Goal: Information Seeking & Learning: Learn about a topic

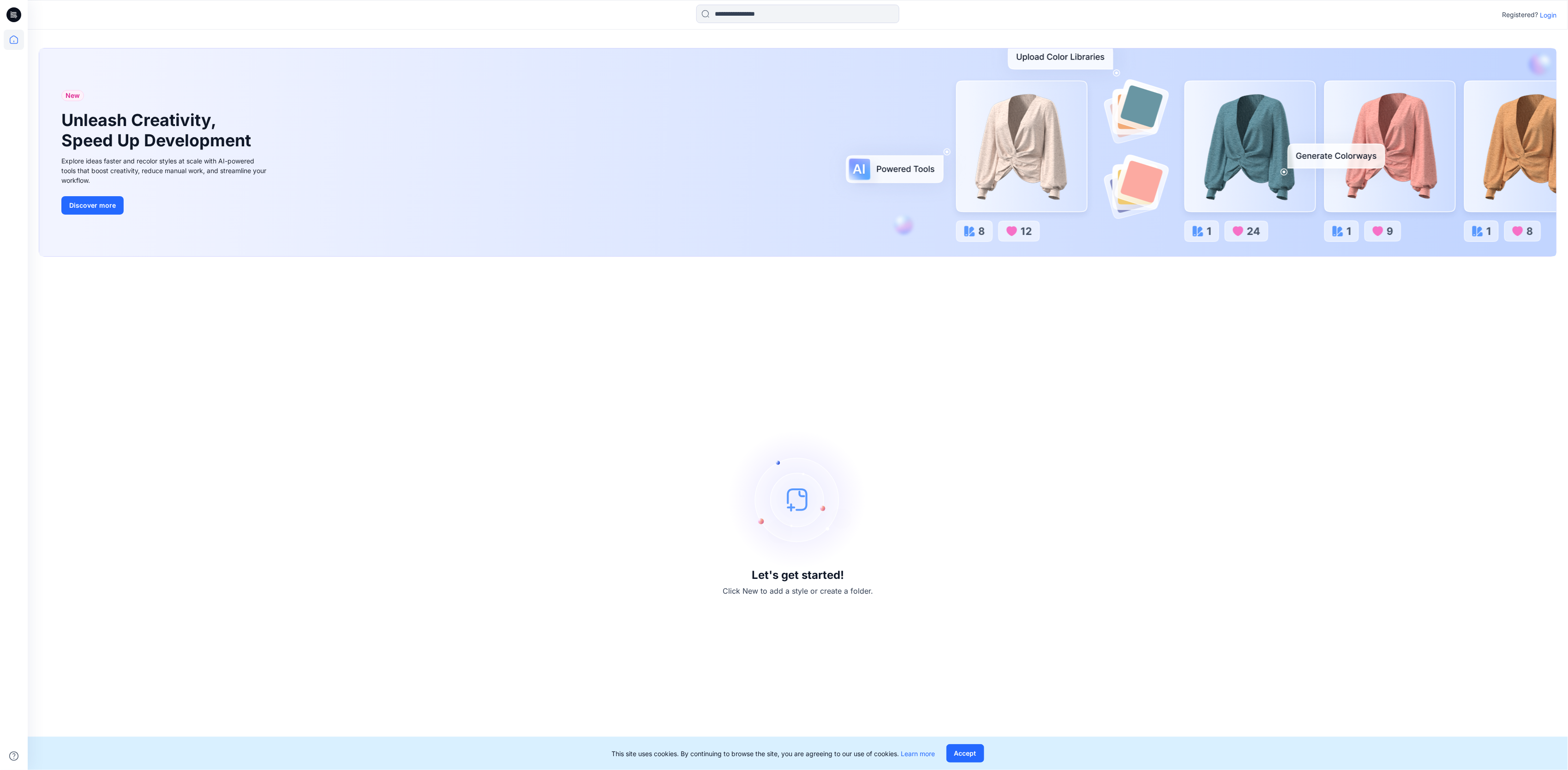
click at [1547, 17] on p "Login" at bounding box center [1549, 15] width 17 height 10
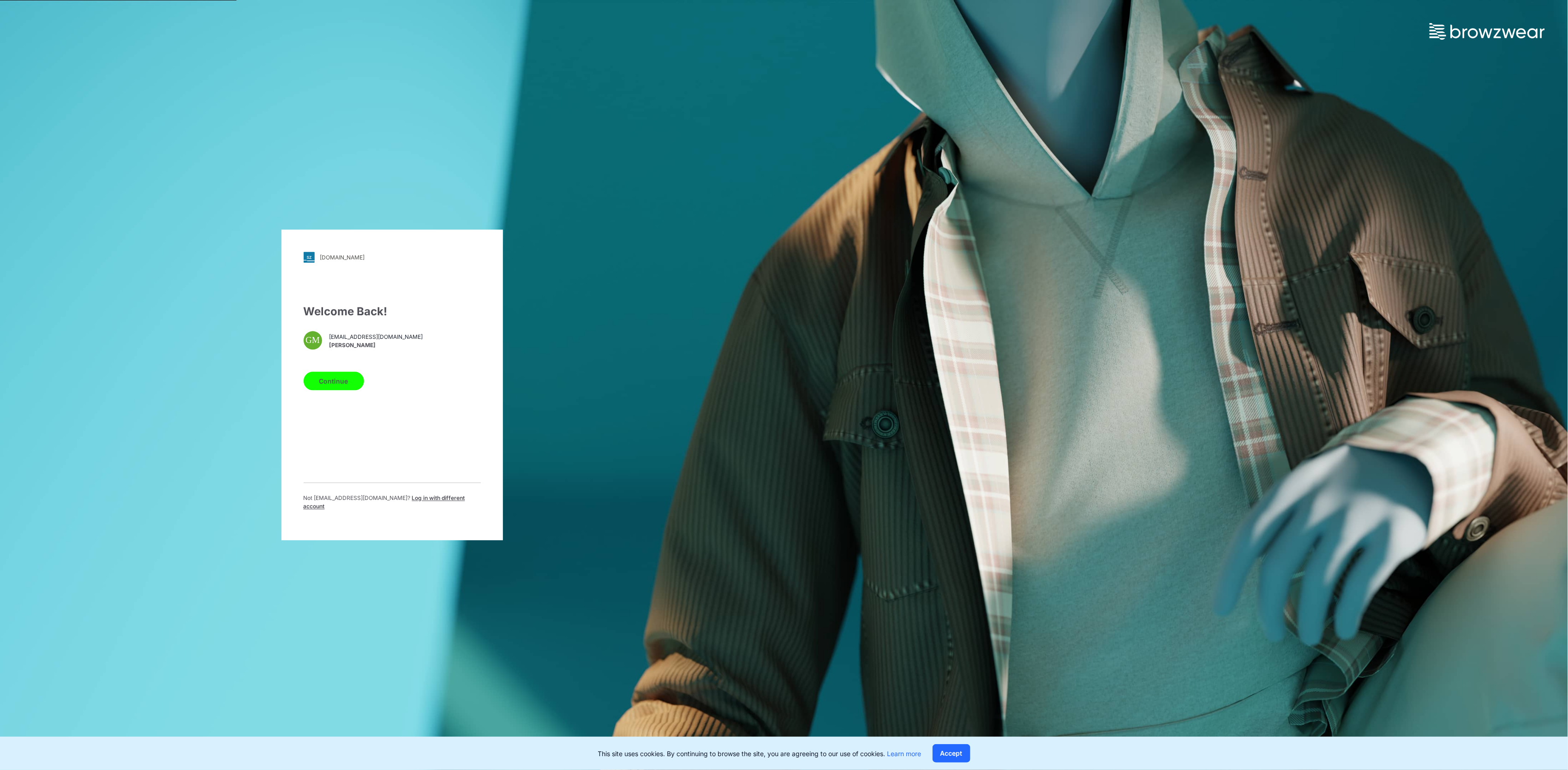
click at [336, 380] on button "Continue" at bounding box center [333, 381] width 61 height 18
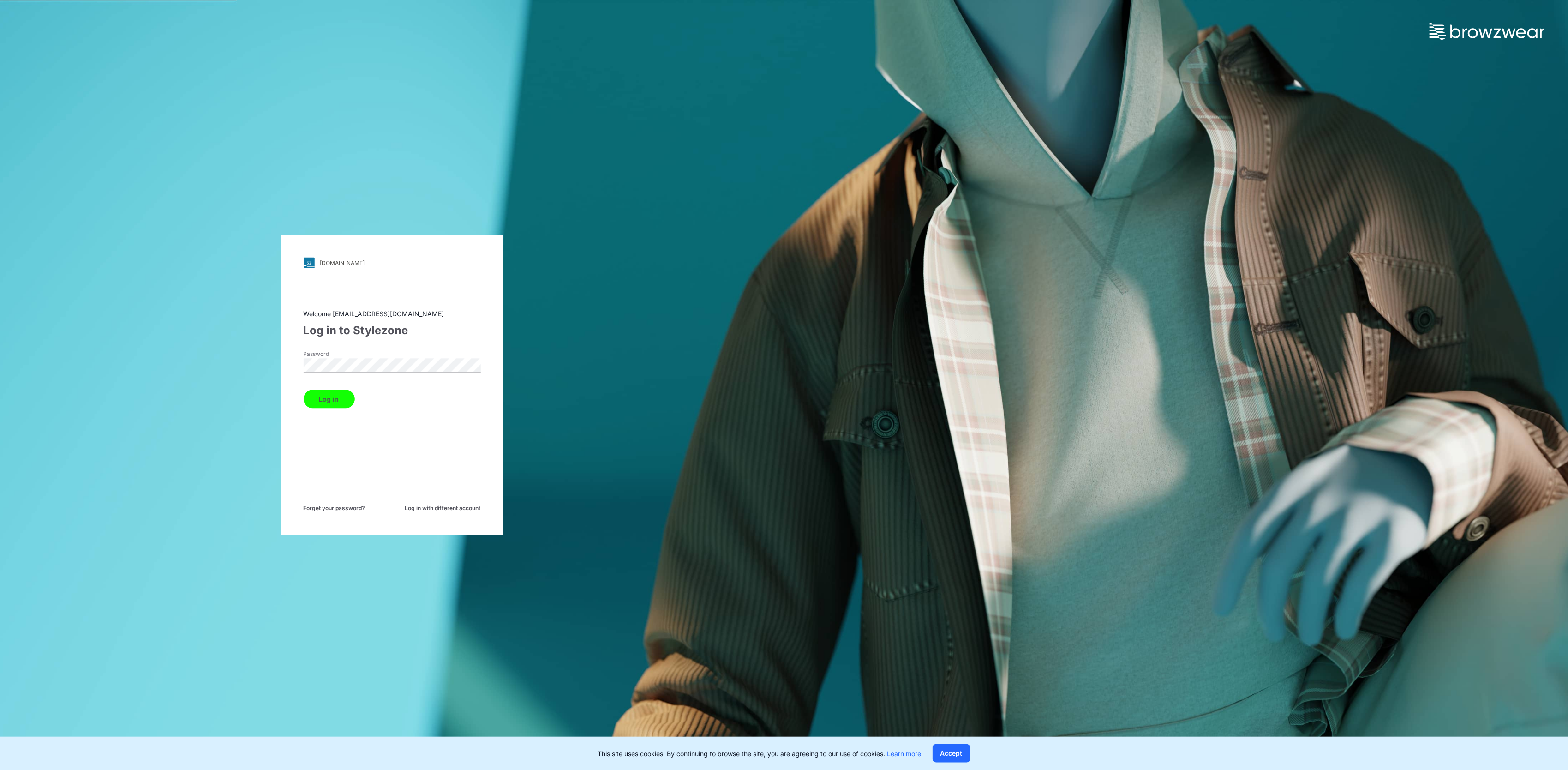
click at [322, 400] on button "Log in" at bounding box center [329, 399] width 51 height 18
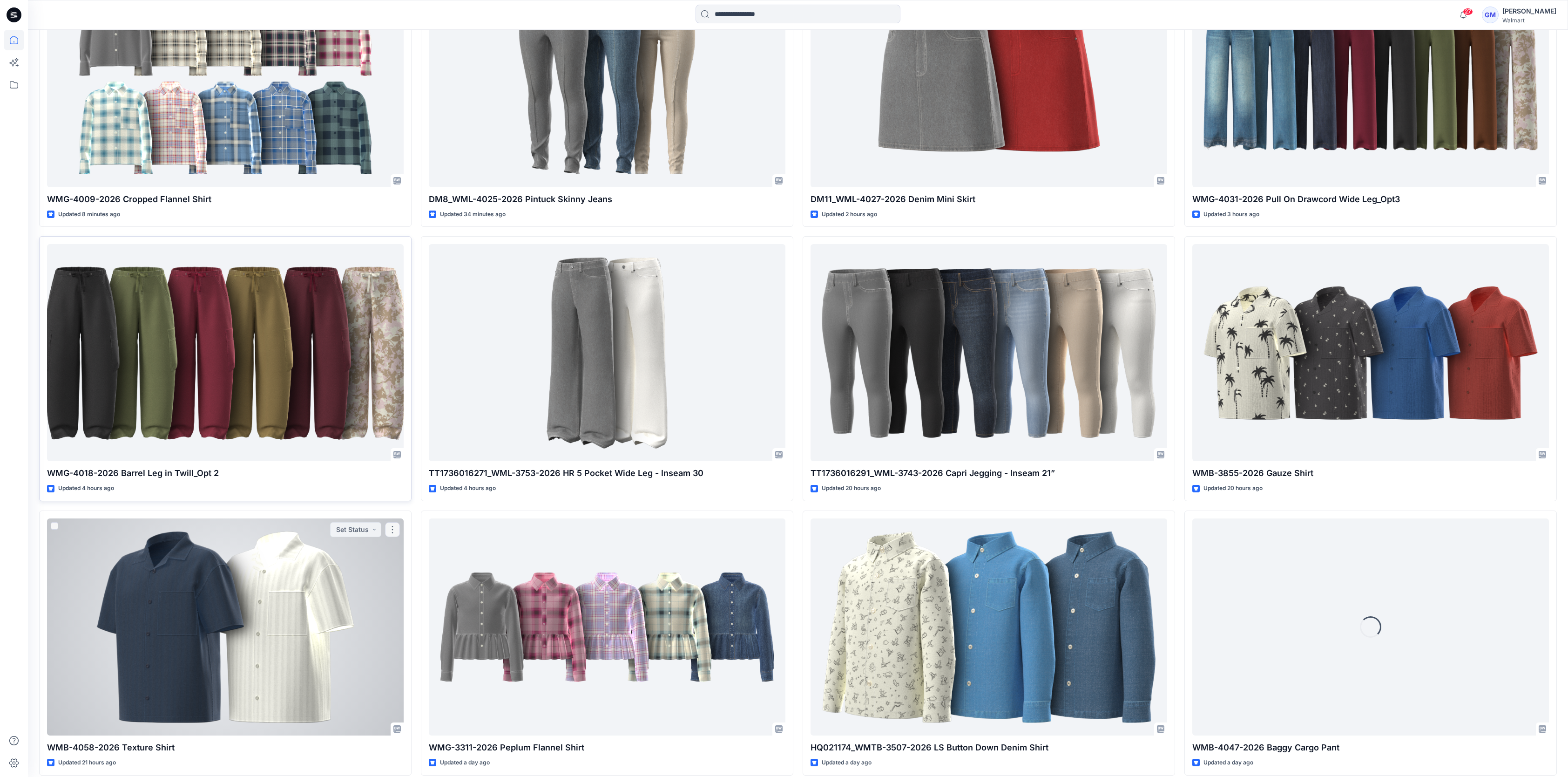
scroll to position [442, 0]
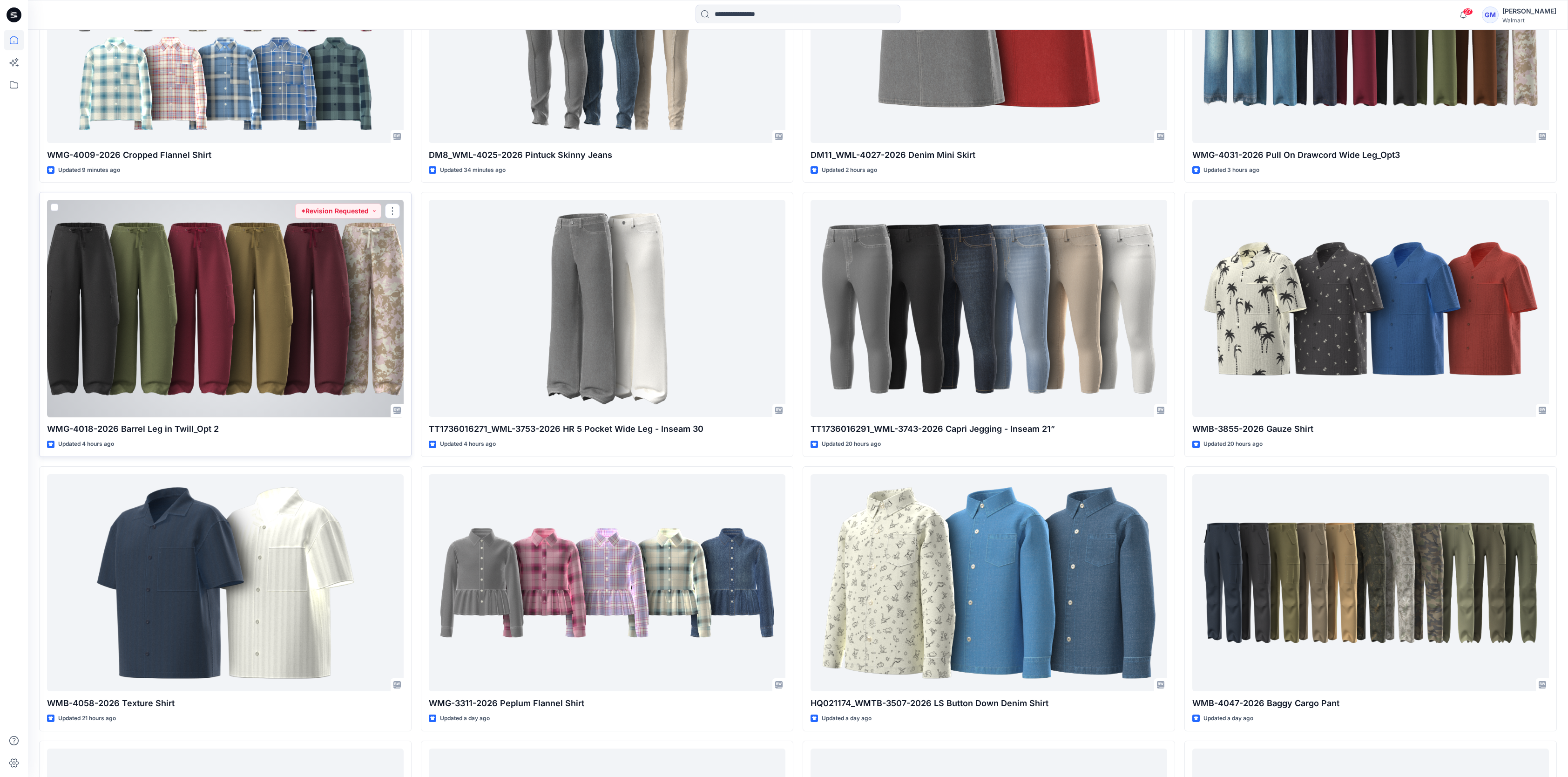
click at [273, 370] on div at bounding box center [226, 308] width 357 height 217
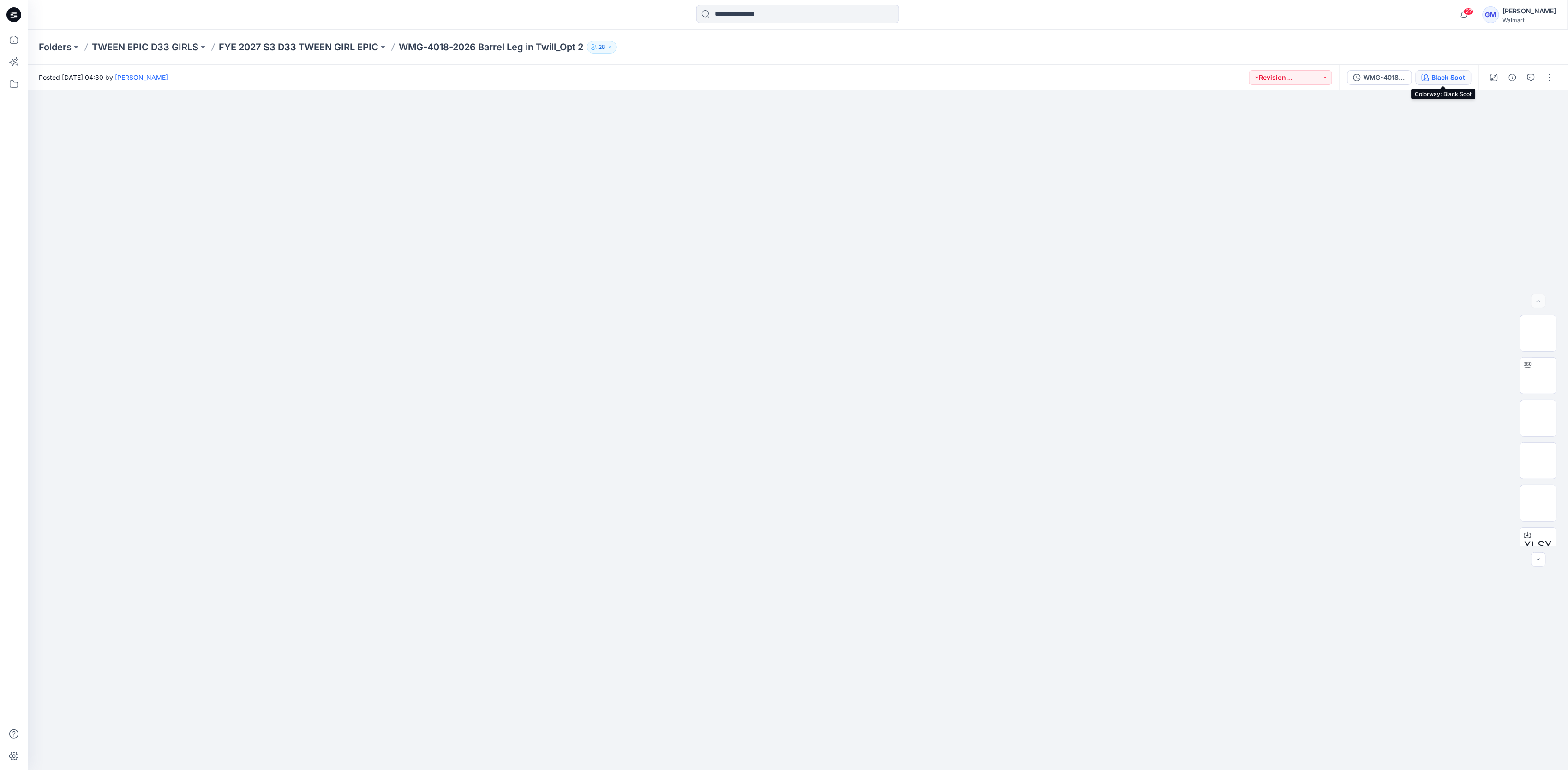
click at [1435, 74] on div "Black Soot" at bounding box center [1448, 77] width 33 height 11
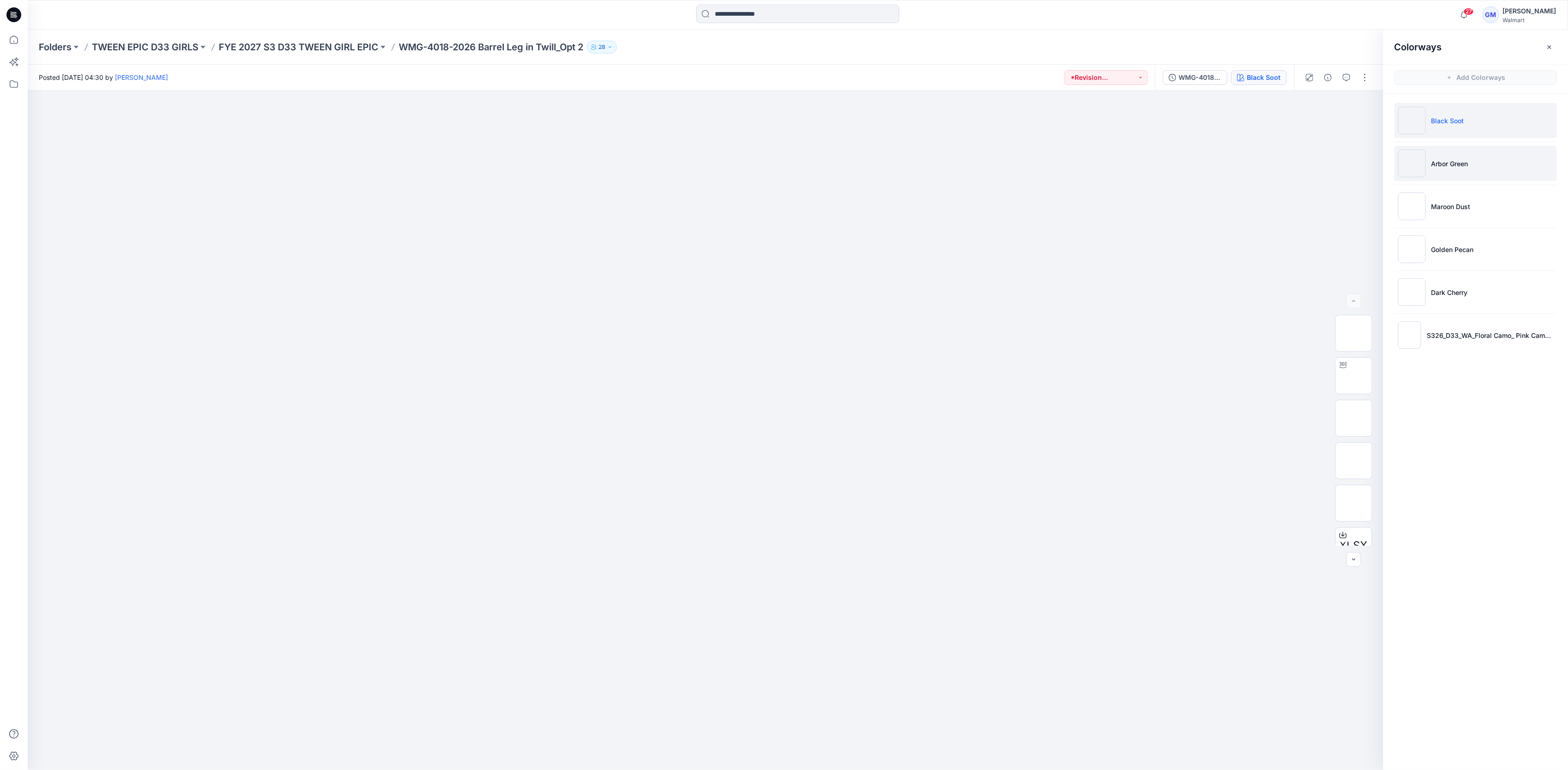
click at [1505, 165] on li "Arbor Green" at bounding box center [1476, 164] width 163 height 35
click at [1354, 376] on img at bounding box center [1354, 376] width 0 height 0
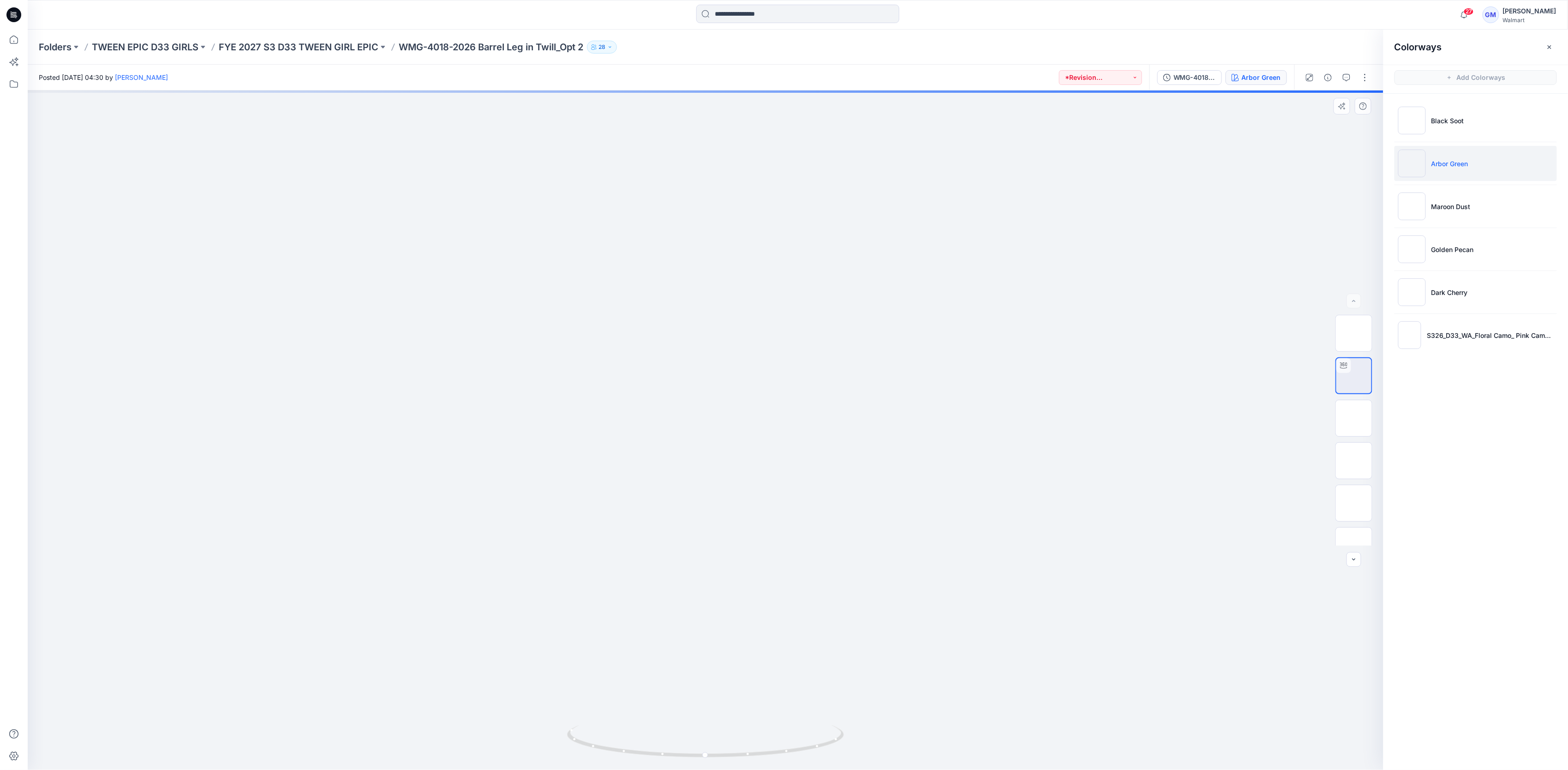
drag, startPoint x: 790, startPoint y: 644, endPoint x: 784, endPoint y: 319, distance: 325.1
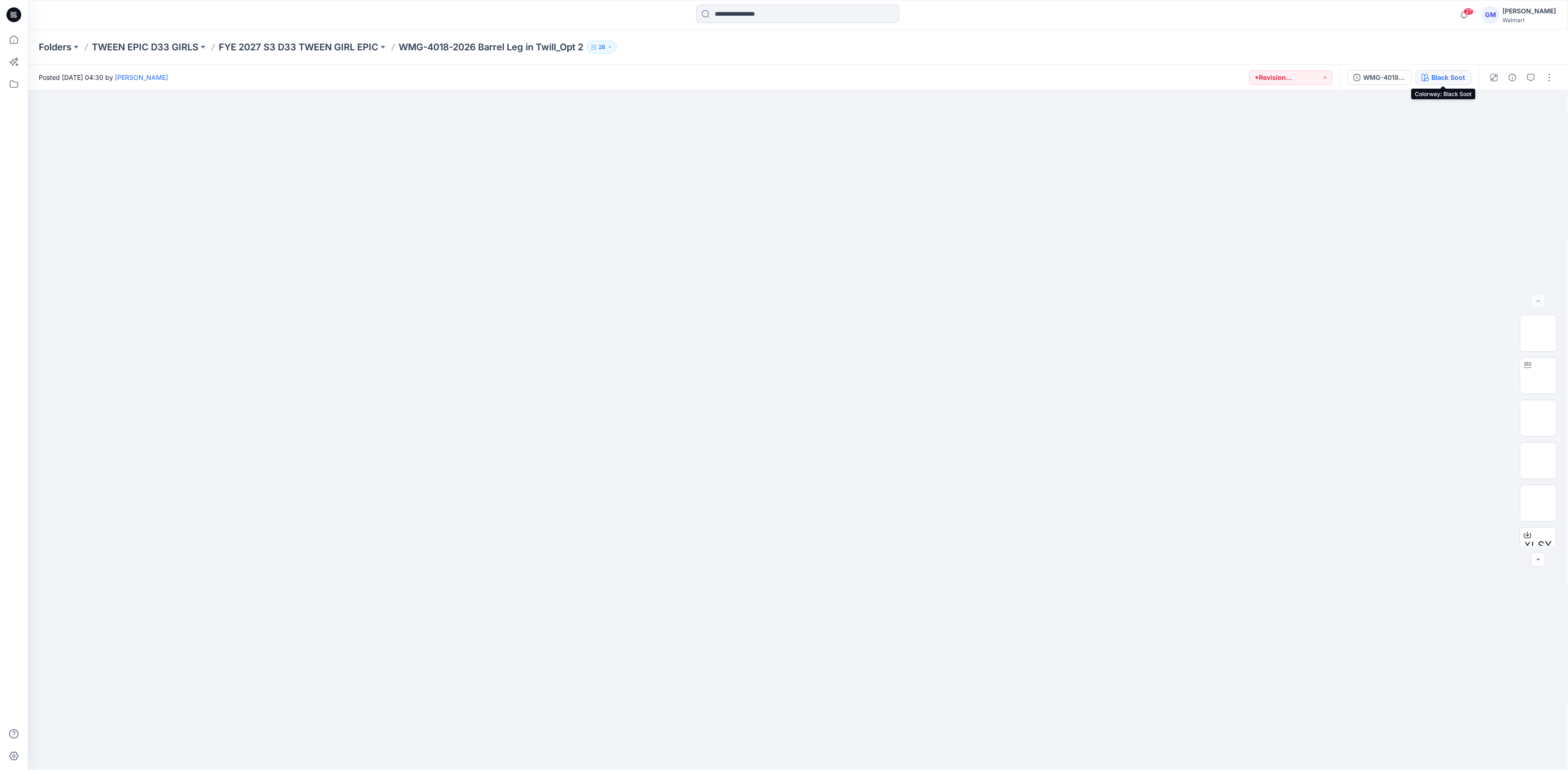
click at [1437, 76] on div "Black Soot" at bounding box center [1448, 77] width 33 height 11
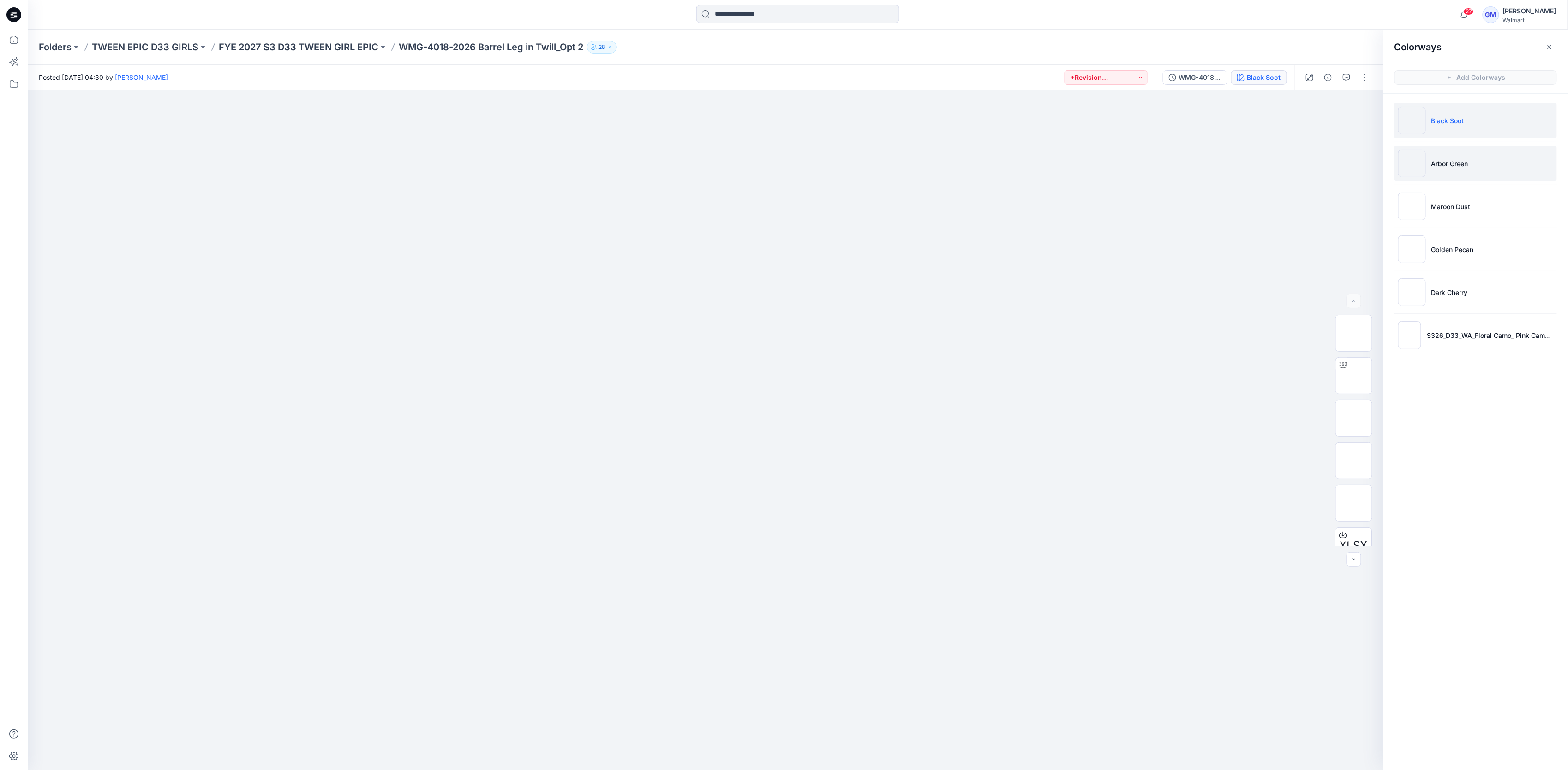
click at [1491, 165] on li "Arbor Green" at bounding box center [1476, 164] width 163 height 35
click at [1354, 376] on img at bounding box center [1354, 376] width 0 height 0
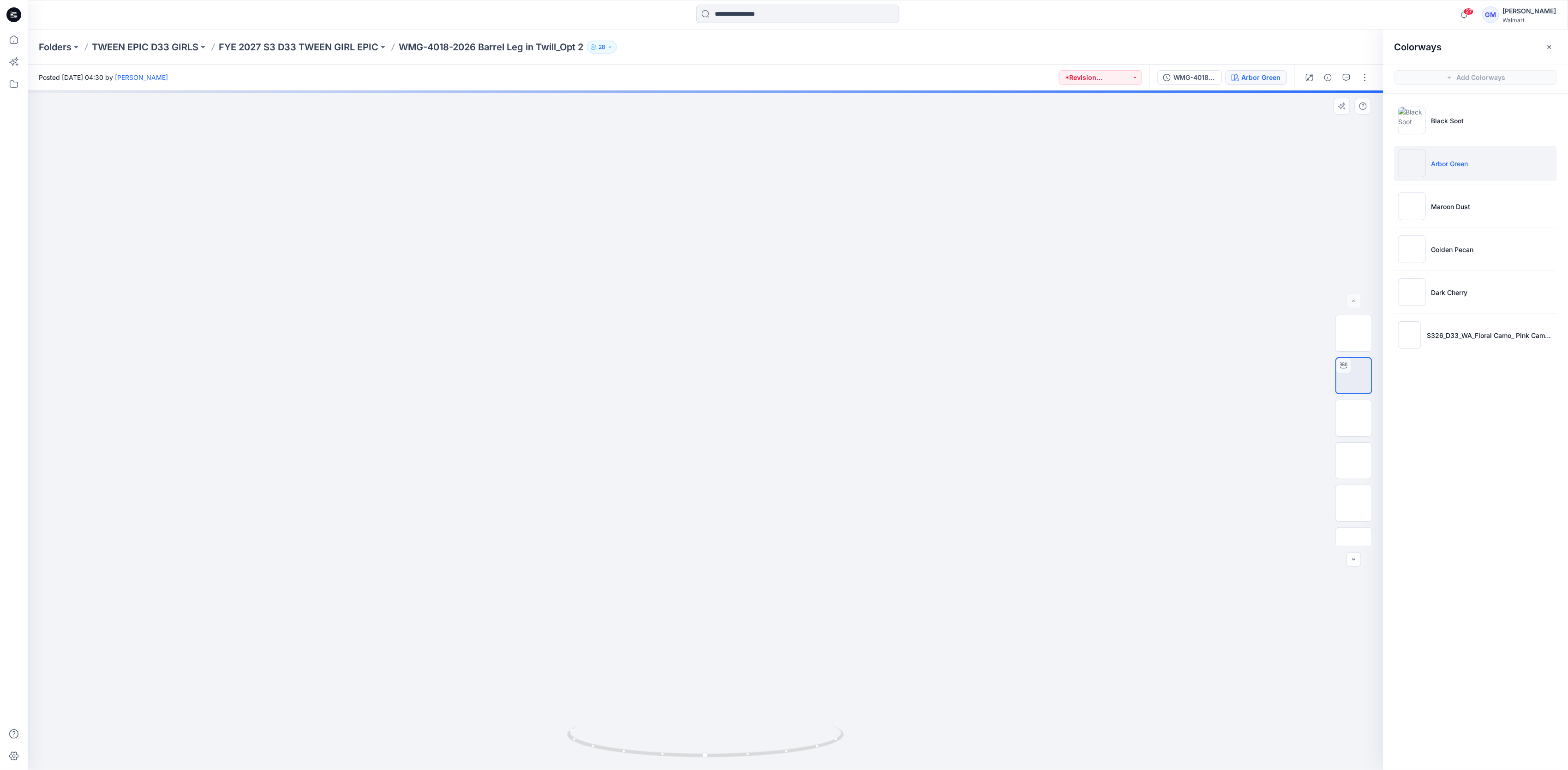
drag, startPoint x: 818, startPoint y: 605, endPoint x: 785, endPoint y: 191, distance: 415.3
drag, startPoint x: 933, startPoint y: 484, endPoint x: 955, endPoint y: 486, distance: 22.1
drag, startPoint x: 803, startPoint y: 398, endPoint x: 817, endPoint y: 422, distance: 27.8
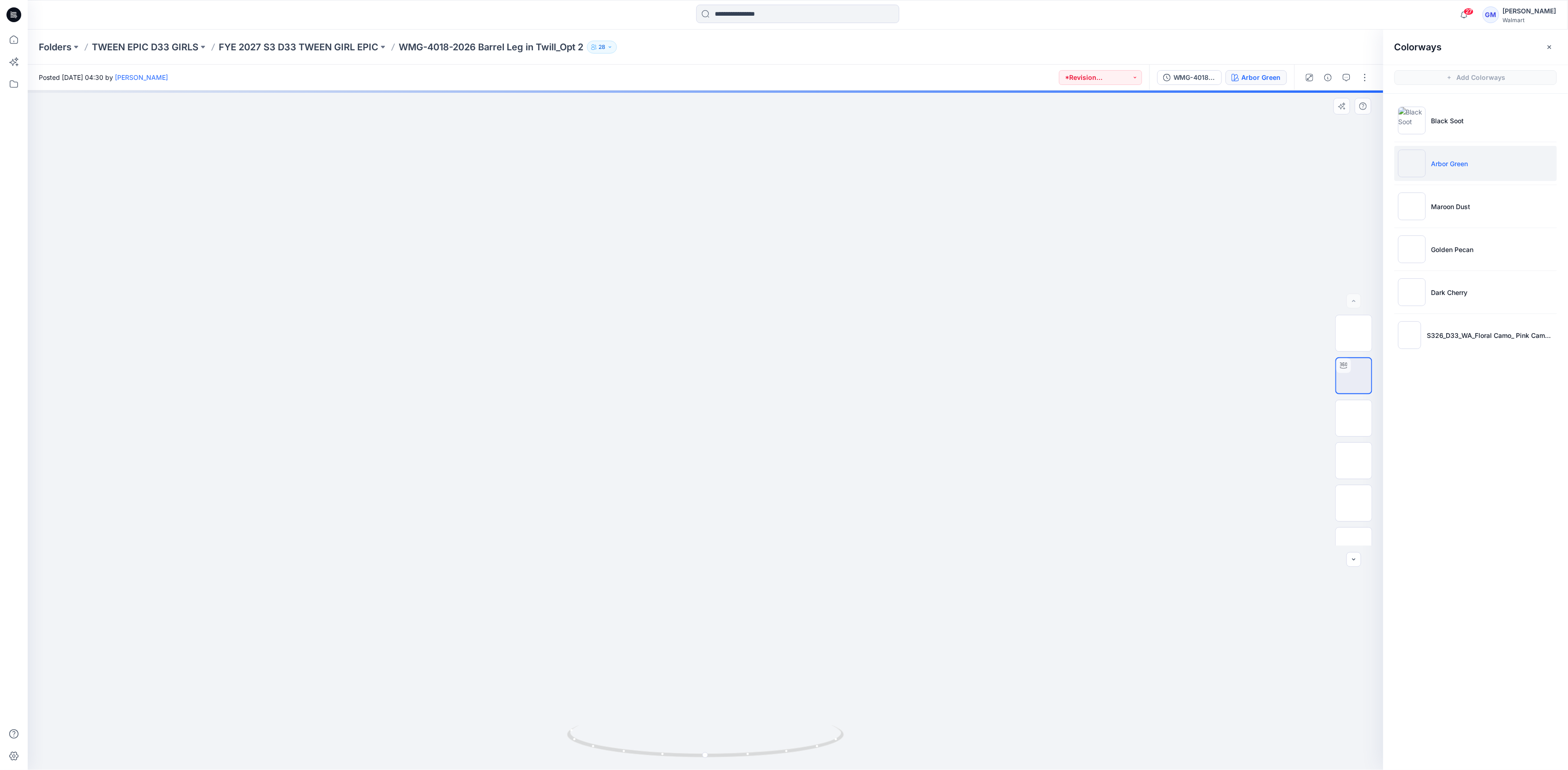
drag, startPoint x: 823, startPoint y: 620, endPoint x: 762, endPoint y: 427, distance: 202.4
drag, startPoint x: 699, startPoint y: 755, endPoint x: 639, endPoint y: 749, distance: 60.3
click at [639, 749] on icon at bounding box center [707, 742] width 279 height 34
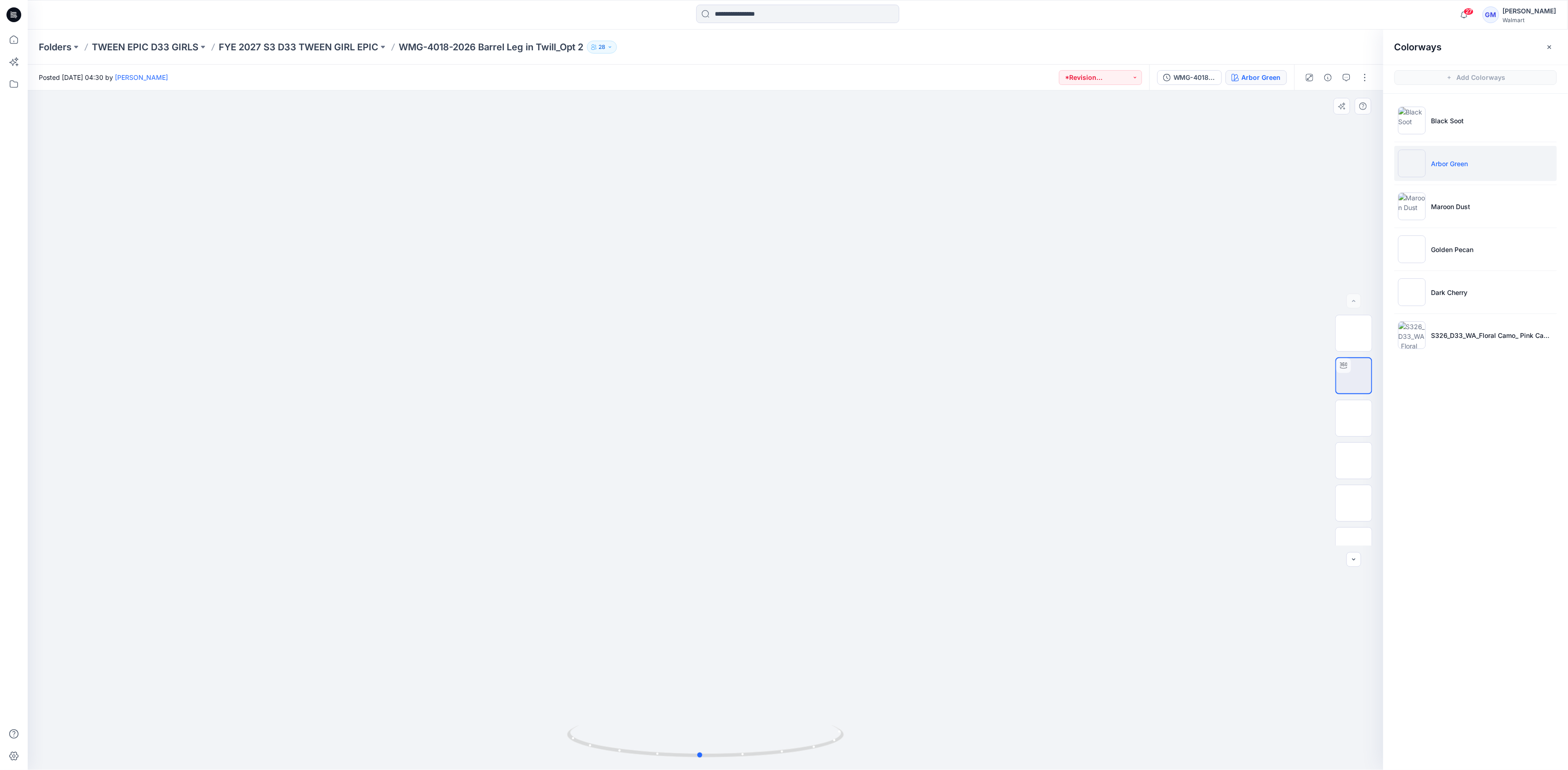
drag, startPoint x: 733, startPoint y: 757, endPoint x: 787, endPoint y: 760, distance: 54.1
click at [787, 760] on div at bounding box center [706, 746] width 277 height 46
drag, startPoint x: 807, startPoint y: 756, endPoint x: 751, endPoint y: 757, distance: 56.0
click at [751, 757] on icon at bounding box center [707, 742] width 279 height 34
drag, startPoint x: 751, startPoint y: 757, endPoint x: 829, endPoint y: 750, distance: 78.3
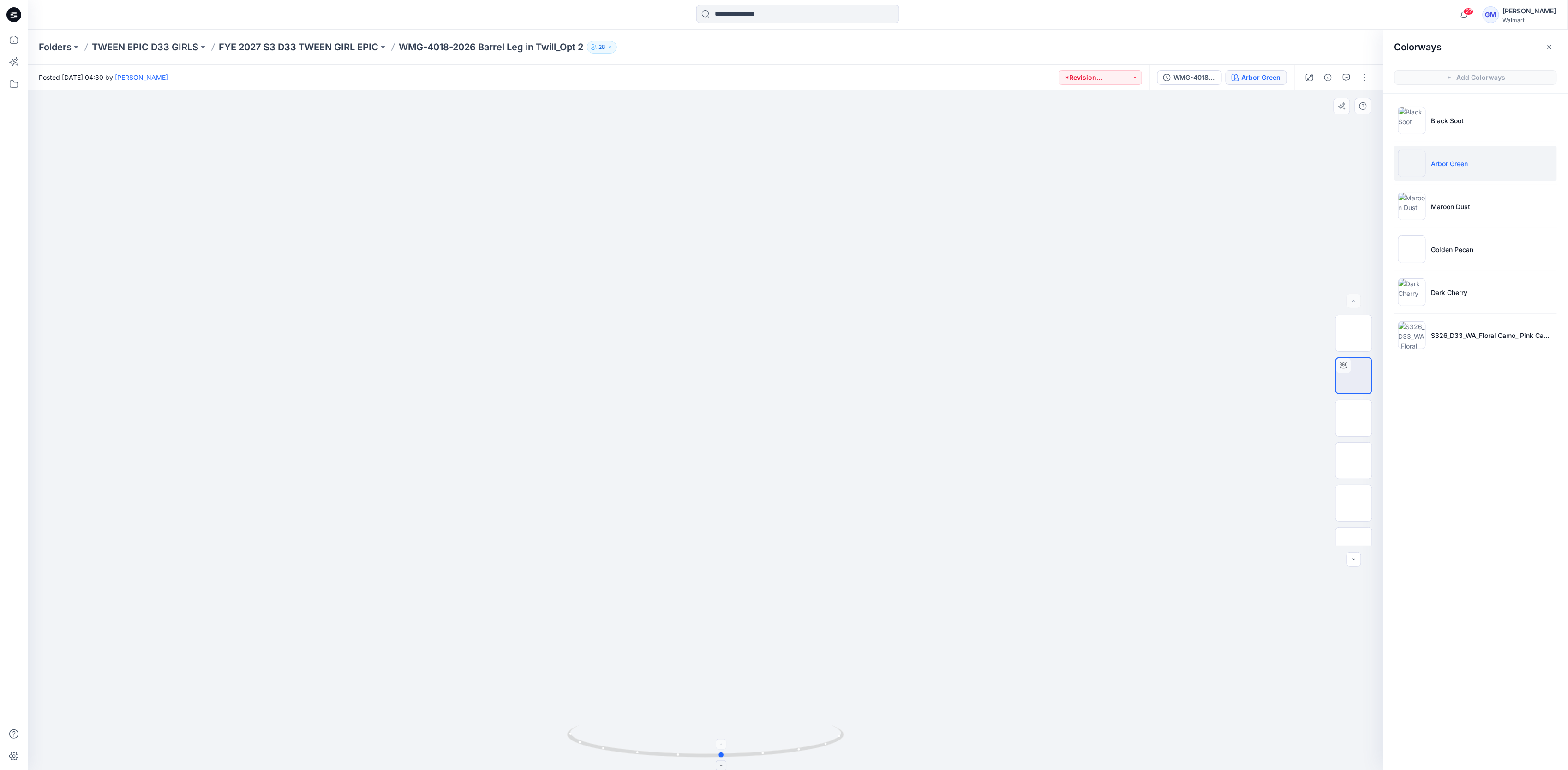
click at [829, 750] on icon at bounding box center [707, 742] width 279 height 34
drag, startPoint x: 829, startPoint y: 750, endPoint x: 761, endPoint y: 752, distance: 68.0
click at [761, 752] on icon at bounding box center [707, 742] width 279 height 34
drag, startPoint x: 691, startPoint y: 746, endPoint x: 713, endPoint y: 757, distance: 24.6
click at [713, 757] on icon at bounding box center [707, 742] width 279 height 34
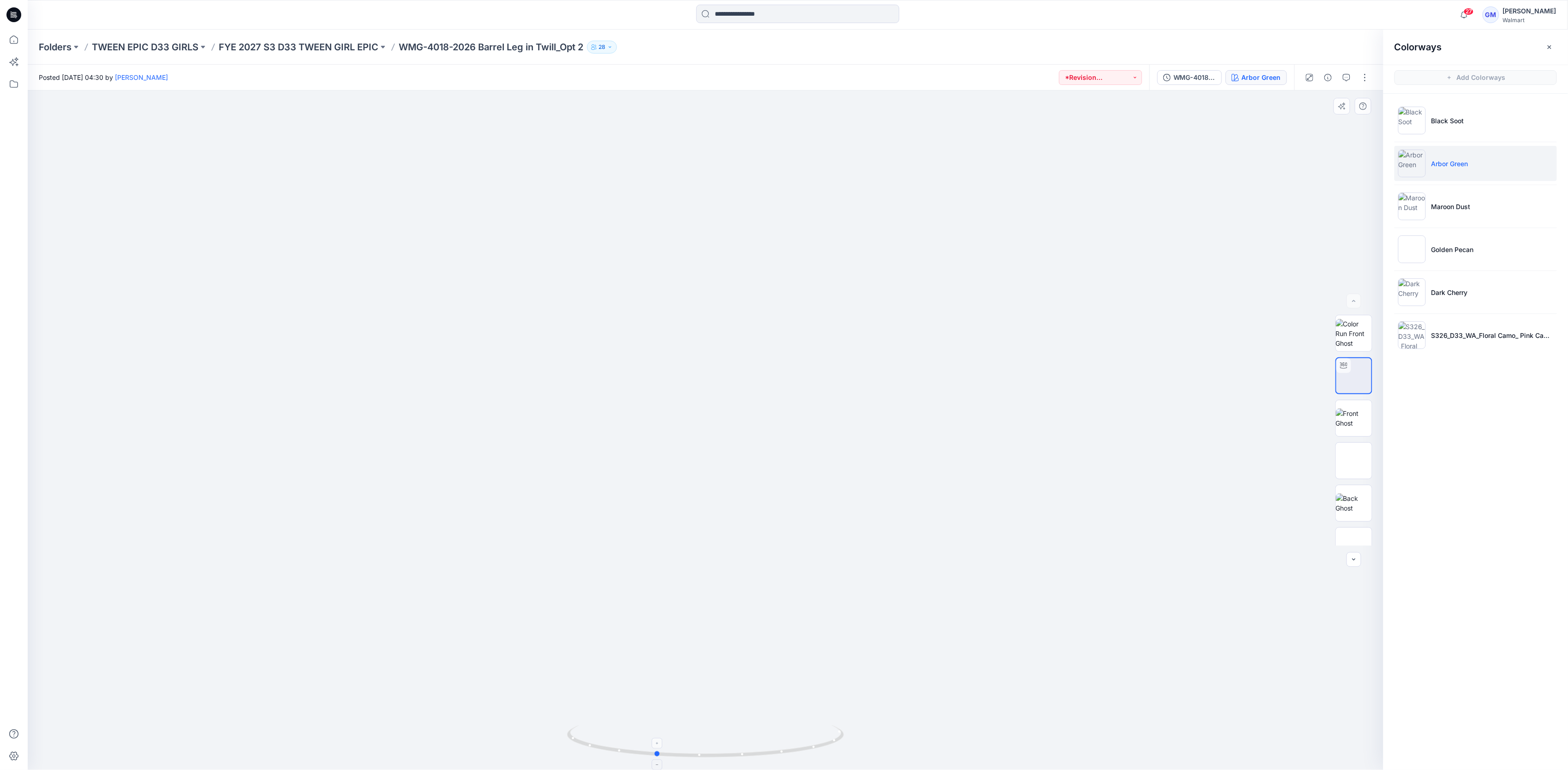
drag, startPoint x: 713, startPoint y: 757, endPoint x: 691, endPoint y: 759, distance: 22.1
click at [691, 759] on icon at bounding box center [707, 742] width 279 height 34
drag, startPoint x: 650, startPoint y: 755, endPoint x: 751, endPoint y: 766, distance: 101.6
click at [751, 759] on icon at bounding box center [707, 742] width 279 height 34
click at [751, 766] on div at bounding box center [754, 765] width 11 height 11
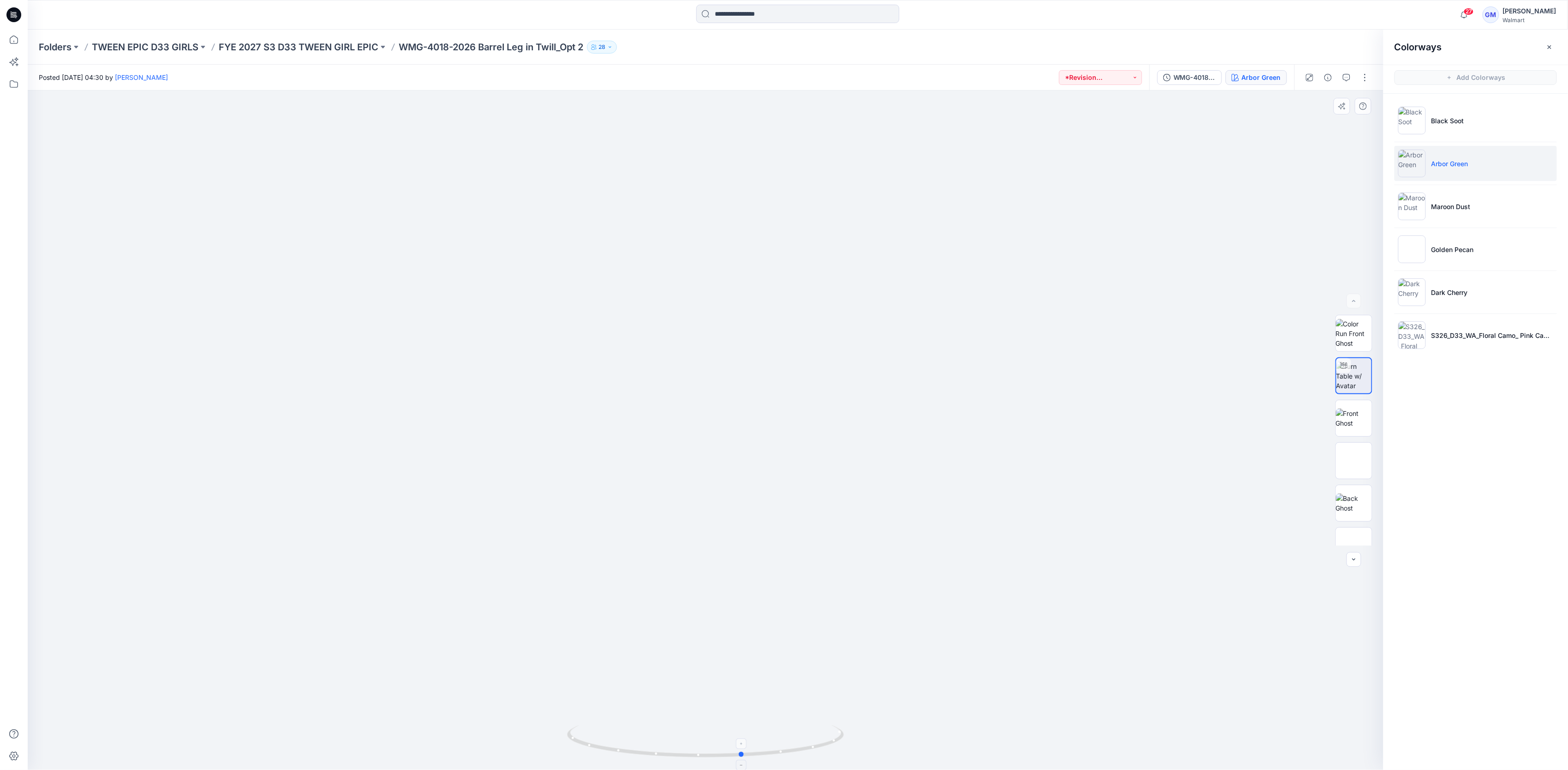
drag, startPoint x: 790, startPoint y: 759, endPoint x: 778, endPoint y: 759, distance: 12.0
click at [778, 759] on div at bounding box center [706, 746] width 277 height 46
drag, startPoint x: 758, startPoint y: 762, endPoint x: 662, endPoint y: 761, distance: 96.0
click at [662, 761] on img at bounding box center [706, 747] width 277 height 45
drag, startPoint x: 662, startPoint y: 761, endPoint x: 730, endPoint y: 757, distance: 68.1
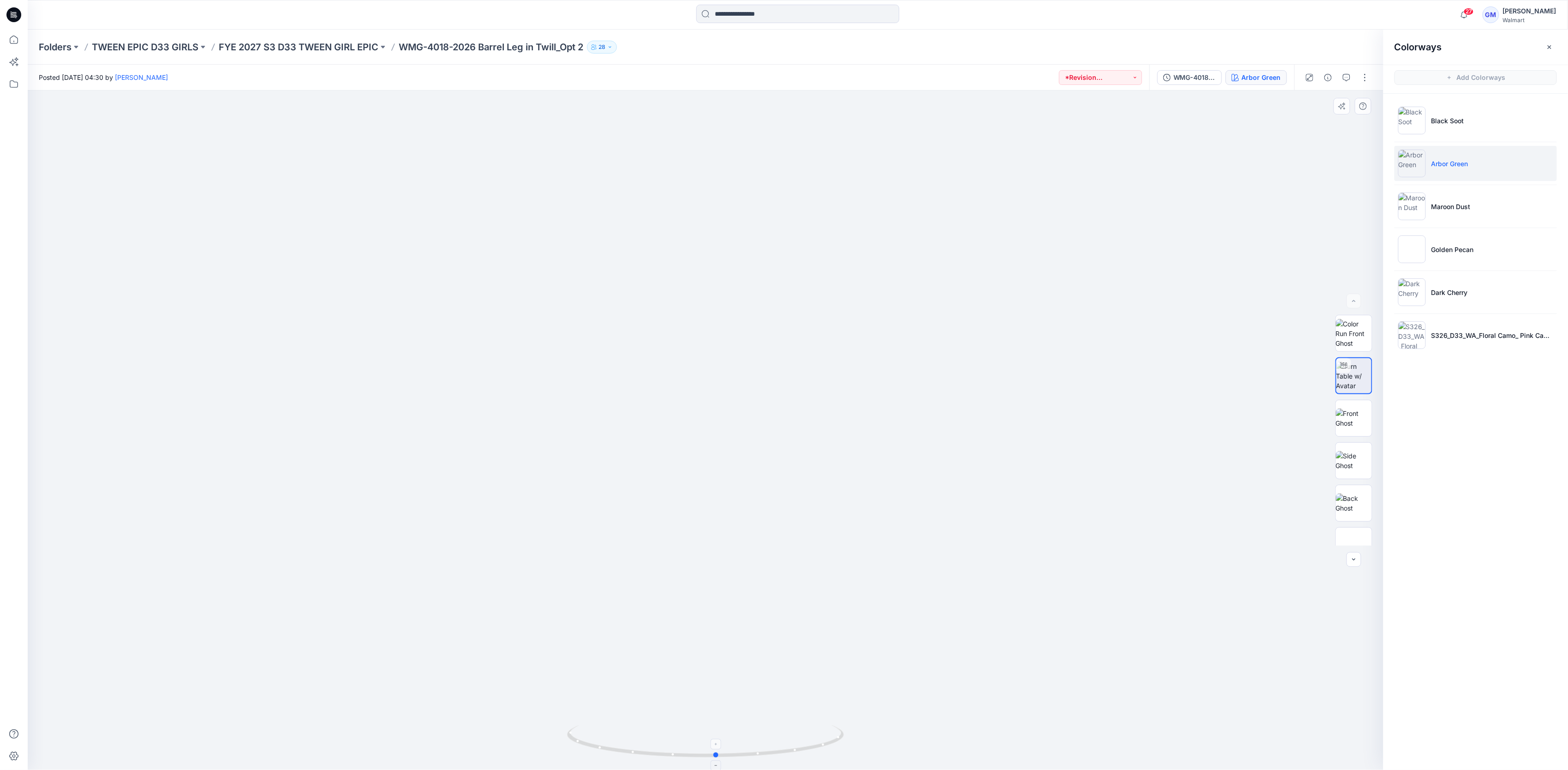
click at [730, 757] on div at bounding box center [706, 746] width 277 height 46
drag, startPoint x: 730, startPoint y: 757, endPoint x: 667, endPoint y: 761, distance: 63.1
click at [667, 761] on div at bounding box center [706, 746] width 277 height 46
click at [1185, 72] on div "WMG-4018-2026_Rev2_Barrel Leg in Twill_Opt 2_Full Colorway" at bounding box center [1195, 77] width 42 height 11
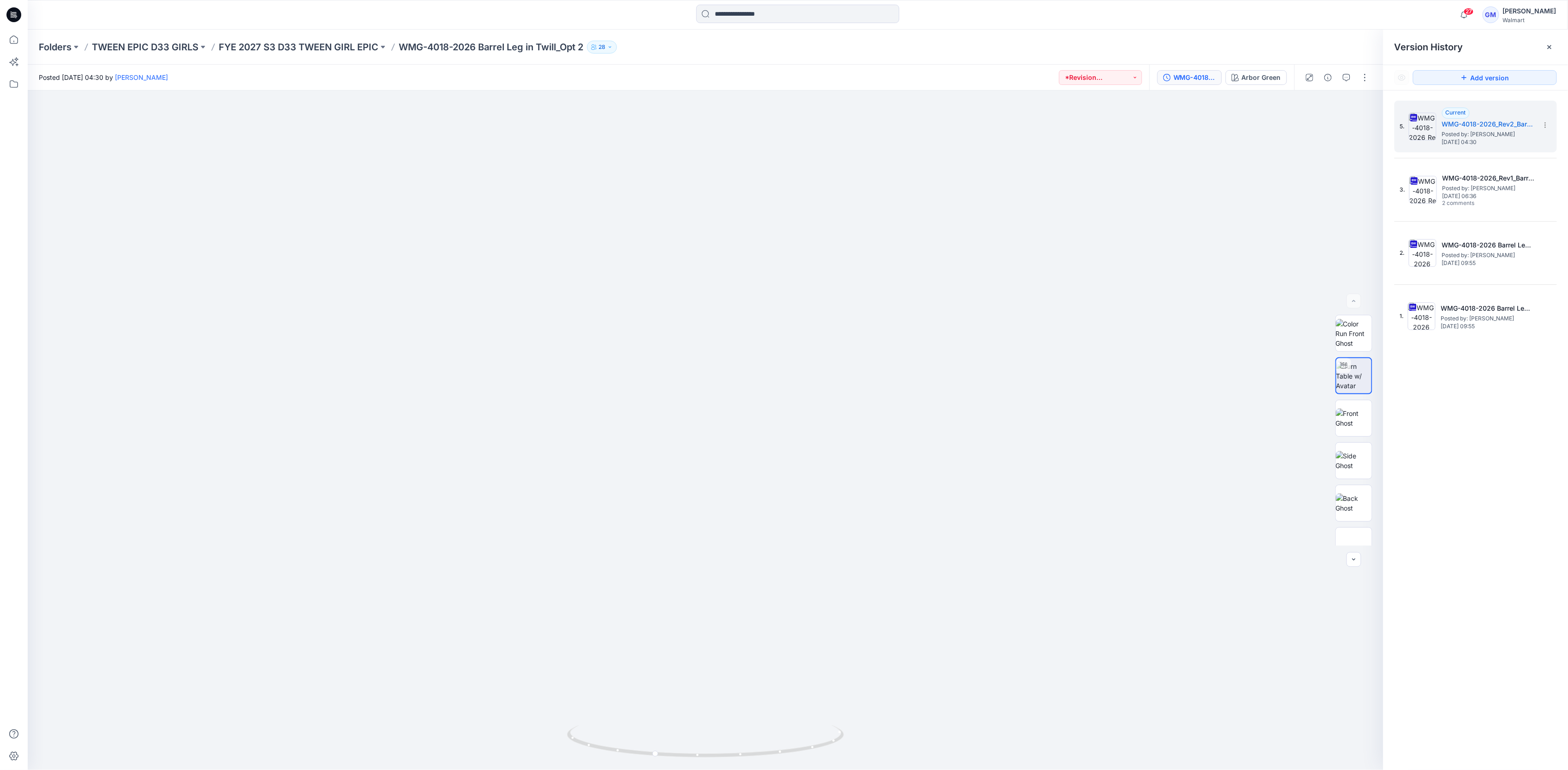
click at [1568, 487] on html "27 Notifications Your style WMG-4009-2026 Cropped Flannel Shirt has been update…" at bounding box center [784, 385] width 1568 height 770
click at [1082, 518] on img at bounding box center [705, 275] width 1000 height 1001
click at [1531, 645] on div "5. Current WMG-4018-2026_Rev2_Barrel Leg in Twill_Opt 2_Full Colorway Posted by…" at bounding box center [1476, 436] width 185 height 693
click at [1015, 577] on img at bounding box center [705, 275] width 1000 height 1001
